Goal: Task Accomplishment & Management: Use online tool/utility

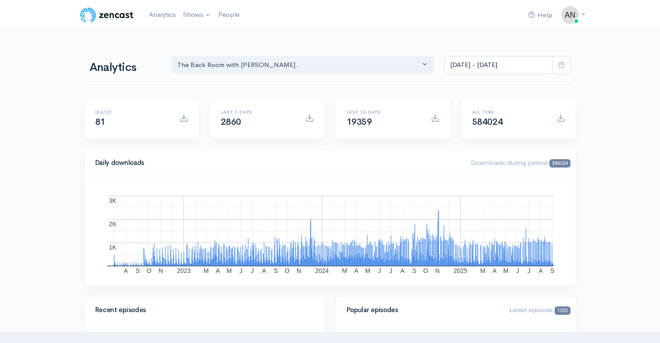
select select "10316"
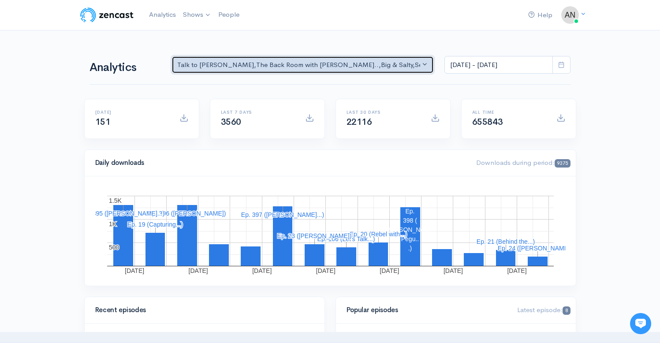
click at [391, 65] on div "Talk to [PERSON_NAME] , The Back Room with [PERSON_NAME].. , Big & Salty , Seri…" at bounding box center [298, 65] width 243 height 10
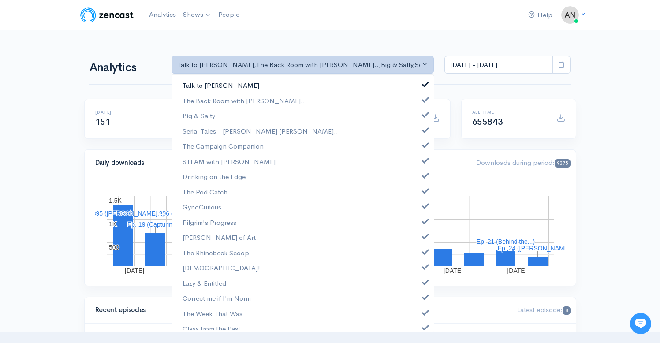
click at [424, 83] on span at bounding box center [426, 83] width 4 height 7
select select "10316"
click at [418, 119] on link "Big & Salty" at bounding box center [303, 115] width 262 height 15
click at [424, 131] on span at bounding box center [426, 129] width 4 height 7
click at [424, 147] on span at bounding box center [426, 144] width 4 height 7
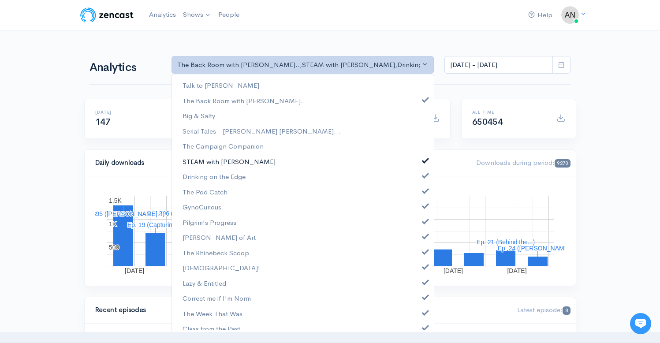
click at [424, 158] on span at bounding box center [426, 159] width 4 height 7
click at [424, 172] on span at bounding box center [426, 174] width 4 height 7
click at [424, 192] on span at bounding box center [426, 190] width 4 height 7
click at [424, 207] on span at bounding box center [426, 205] width 4 height 7
click at [424, 223] on span at bounding box center [426, 220] width 4 height 7
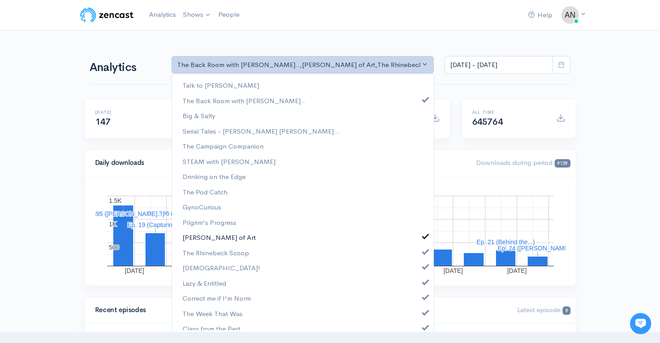
click at [424, 235] on span at bounding box center [426, 235] width 4 height 7
click at [424, 248] on span at bounding box center [426, 250] width 4 height 7
click at [424, 267] on span at bounding box center [426, 265] width 4 height 7
click at [424, 282] on span at bounding box center [426, 281] width 4 height 7
click at [424, 299] on span at bounding box center [426, 296] width 4 height 7
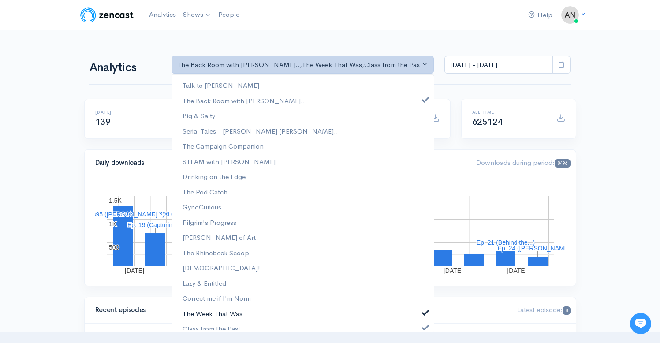
click at [424, 312] on span at bounding box center [426, 311] width 4 height 7
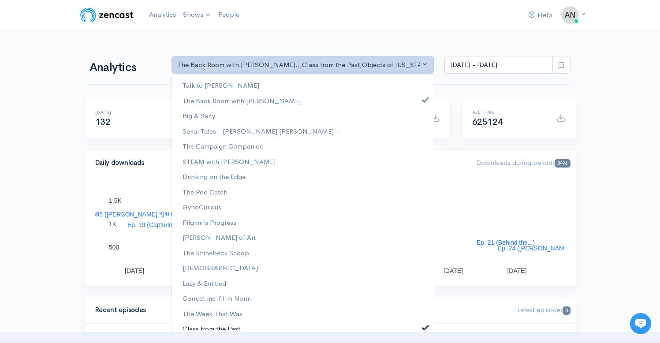
click at [424, 328] on span at bounding box center [426, 326] width 4 height 7
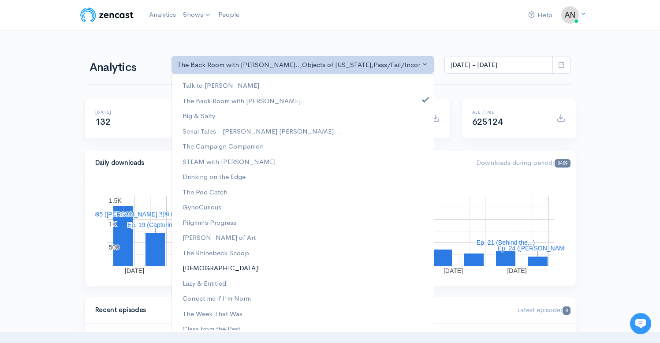
scroll to position [113, 0]
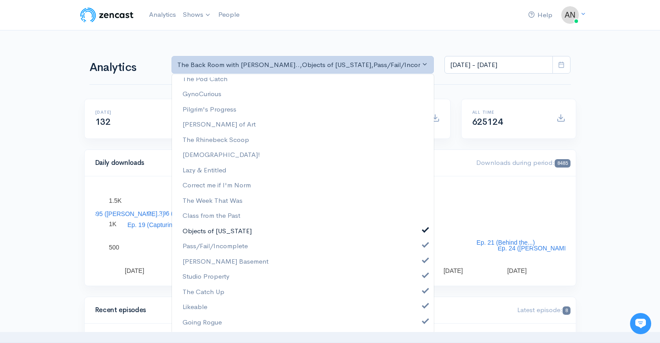
click at [418, 225] on link "Objects of [US_STATE]" at bounding box center [303, 231] width 262 height 15
click at [418, 250] on link "Pass/Fail/Incomplete" at bounding box center [303, 246] width 262 height 15
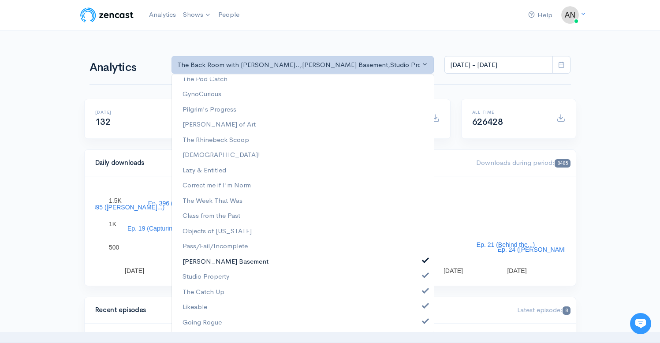
click at [424, 262] on span at bounding box center [426, 259] width 4 height 7
click at [418, 281] on link "Studio Property" at bounding box center [303, 276] width 262 height 15
click at [418, 295] on link "The Catch Up" at bounding box center [303, 291] width 262 height 15
click at [418, 309] on link "Likeable" at bounding box center [303, 306] width 262 height 15
click at [424, 321] on span at bounding box center [426, 320] width 4 height 7
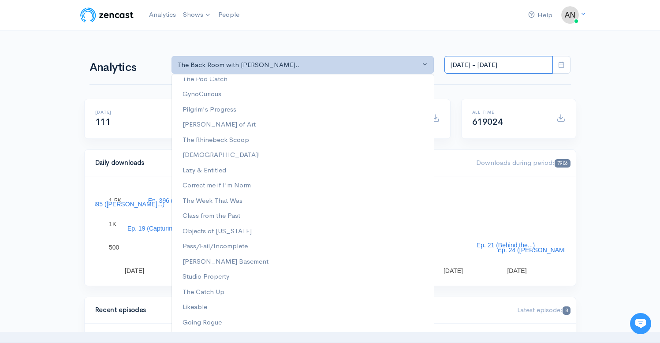
click at [496, 64] on input "[DATE] - [DATE]" at bounding box center [498, 65] width 108 height 18
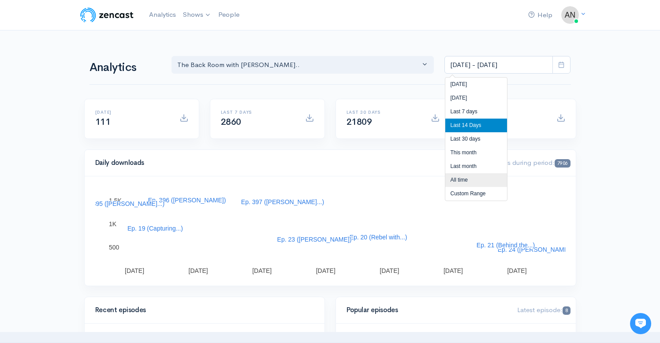
click at [462, 183] on li "All time" at bounding box center [476, 180] width 62 height 14
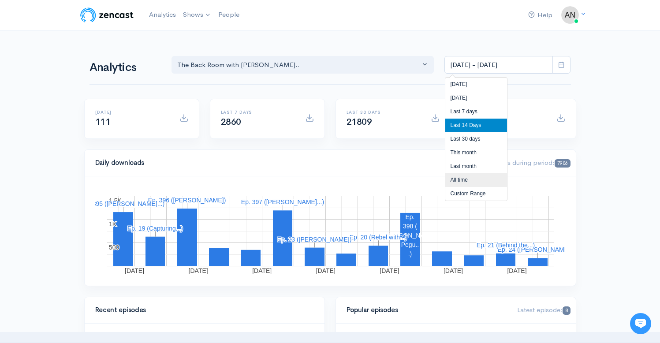
type input "[DATE] - [DATE]"
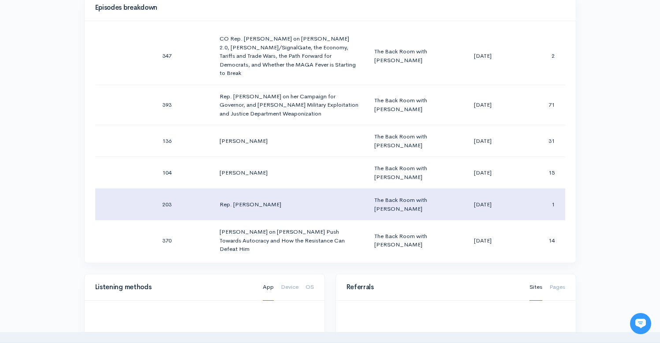
scroll to position [0, 0]
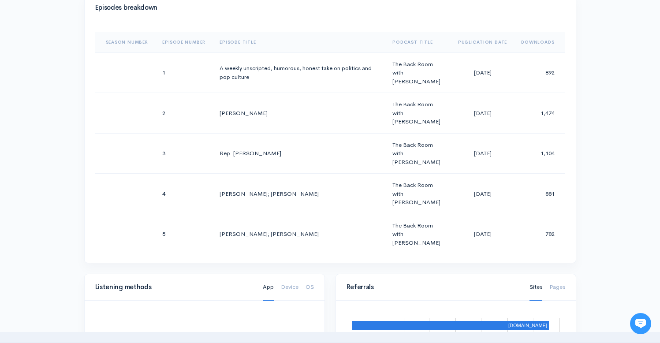
click at [610, 88] on div "Help Notifications View all Your profile Team settings Radio Free Rhinecliff Cu…" at bounding box center [330, 175] width 660 height 1250
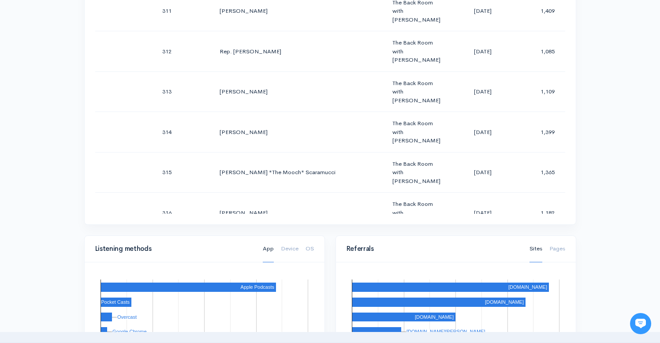
scroll to position [387, 0]
